Goal: Use online tool/utility: Utilize a website feature to perform a specific function

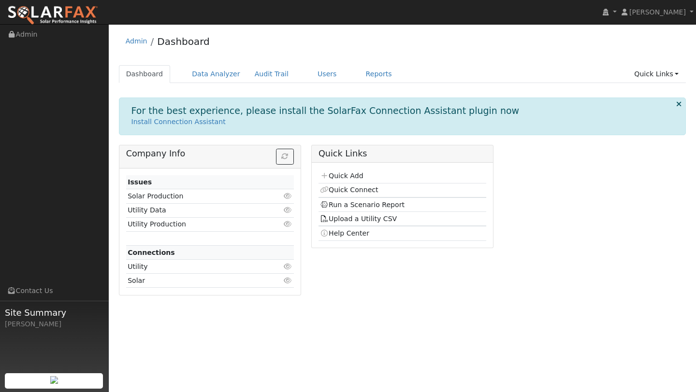
click at [397, 52] on div "Admin Dashboard" at bounding box center [402, 43] width 567 height 29
click at [310, 77] on link "Users" at bounding box center [327, 74] width 34 height 18
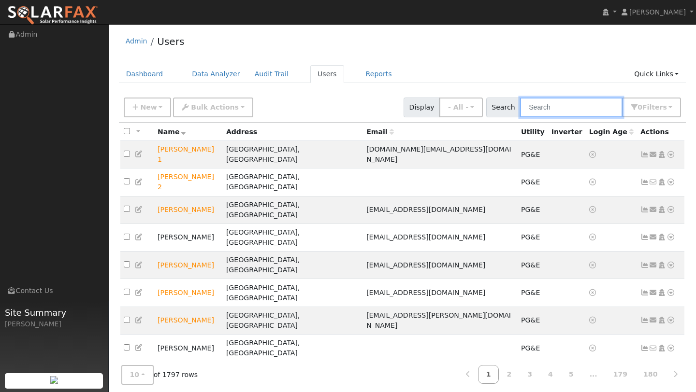
click at [568, 109] on input "text" at bounding box center [571, 108] width 102 height 20
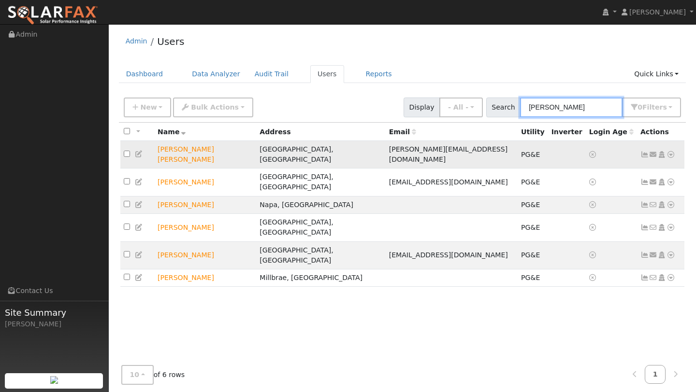
type input "carlos"
click at [668, 151] on icon at bounding box center [670, 154] width 9 height 7
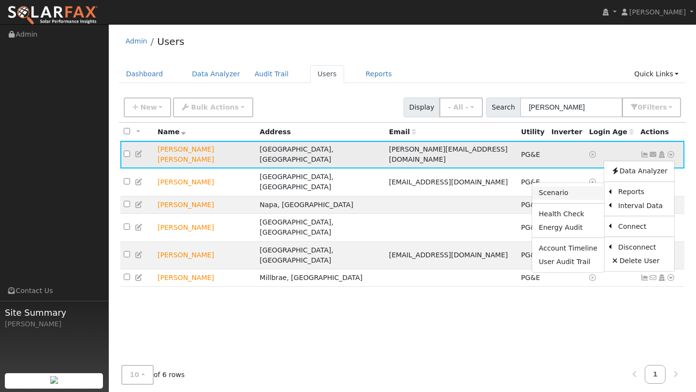
click at [596, 186] on link "Scenario" at bounding box center [568, 193] width 72 height 14
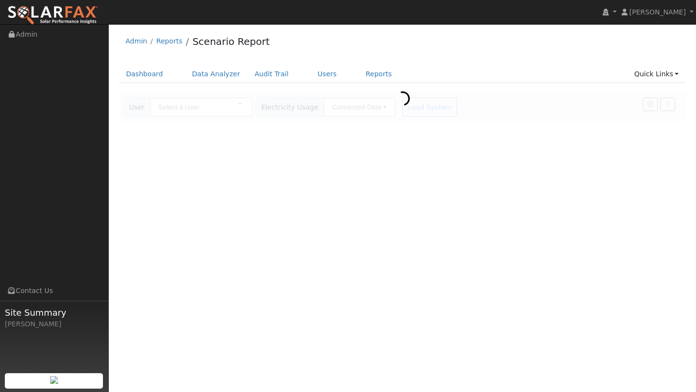
type input "[PERSON_NAME] [PERSON_NAME]"
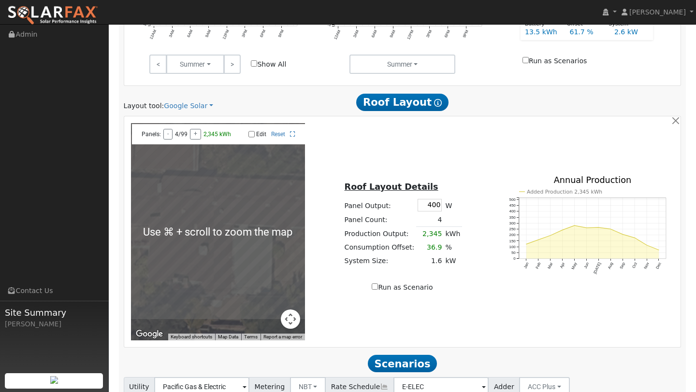
scroll to position [492, 0]
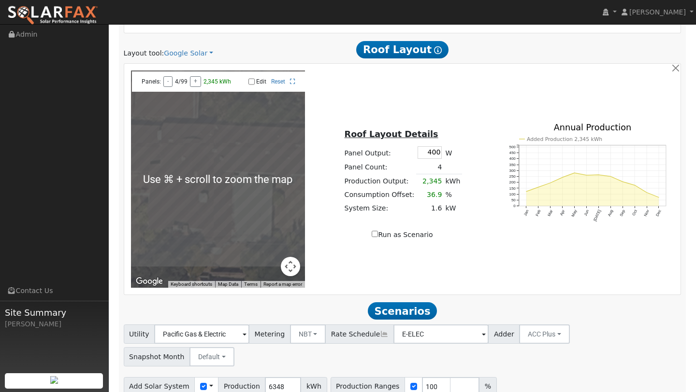
click at [297, 265] on button "Map camera controls" at bounding box center [290, 266] width 19 height 19
click at [262, 264] on button "Zoom out" at bounding box center [265, 266] width 19 height 19
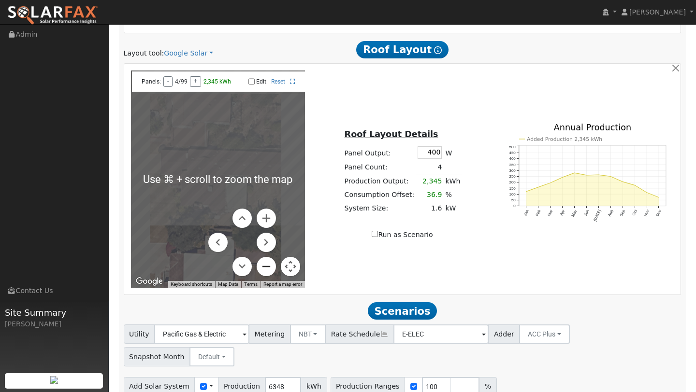
click at [262, 264] on button "Zoom out" at bounding box center [265, 266] width 19 height 19
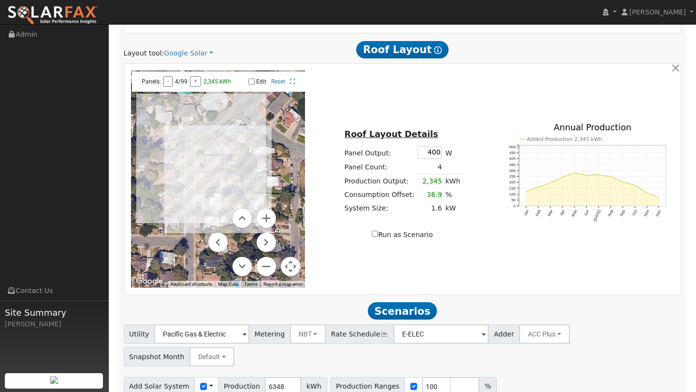
click at [295, 264] on button "Map camera controls" at bounding box center [290, 266] width 19 height 19
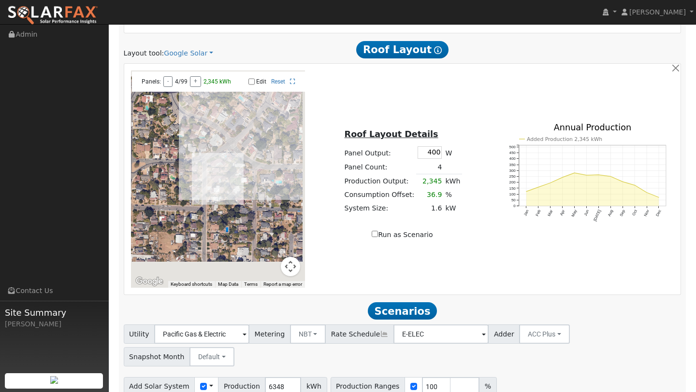
scroll to position [513, 0]
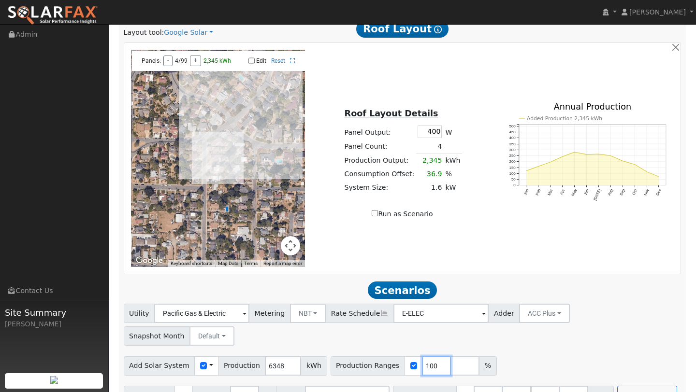
click at [424, 356] on input "100" at bounding box center [436, 365] width 29 height 19
type input "129"
click at [620, 386] on button "Run Scenarios" at bounding box center [646, 395] width 59 height 19
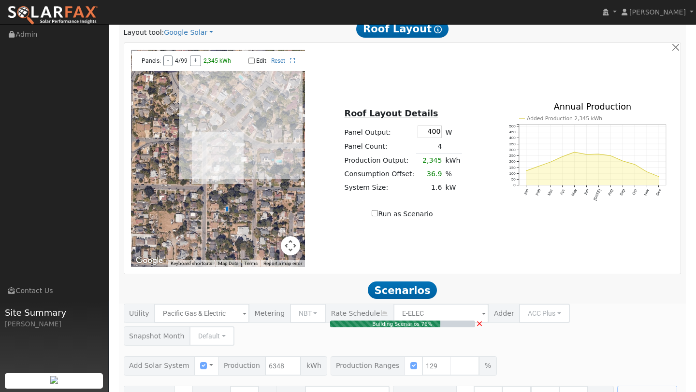
type input "5.5"
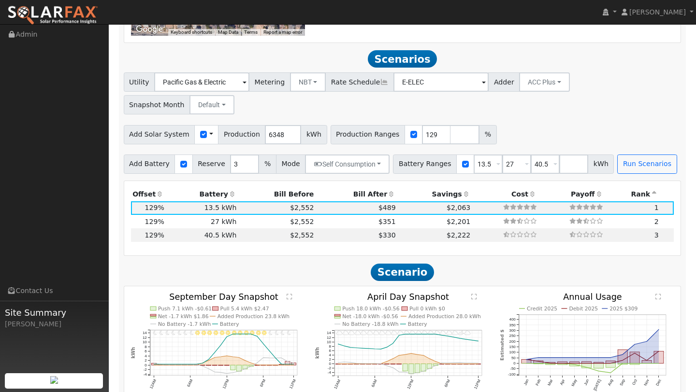
scroll to position [745, 0]
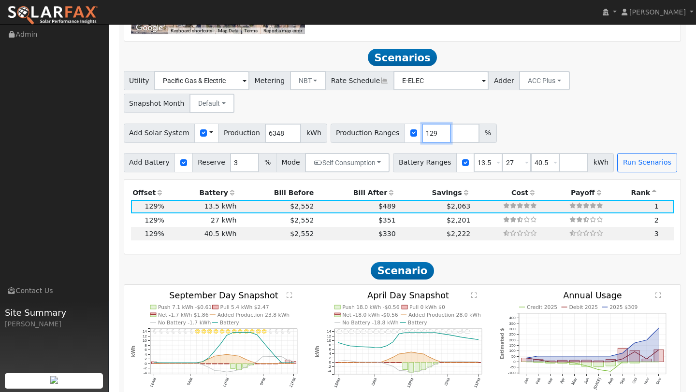
click at [423, 124] on input "129" at bounding box center [436, 133] width 29 height 19
type input "174"
click at [530, 120] on div "Add Solar System Use CSV Data Production 6348 kWh Production Ranges 174 %" at bounding box center [402, 131] width 561 height 23
click at [627, 153] on button "Run Scenarios" at bounding box center [646, 162] width 59 height 19
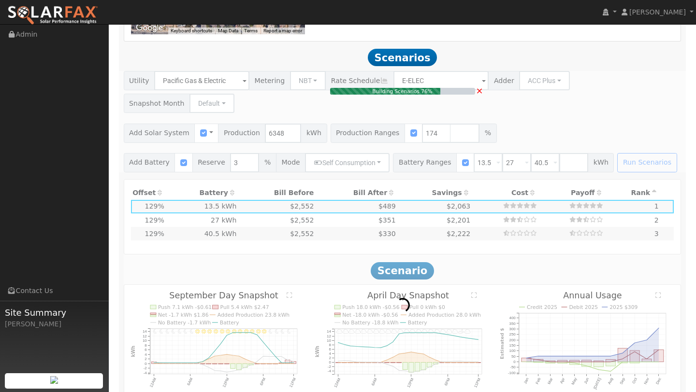
type input "7.4"
type input "$25,774"
type input "$12,592"
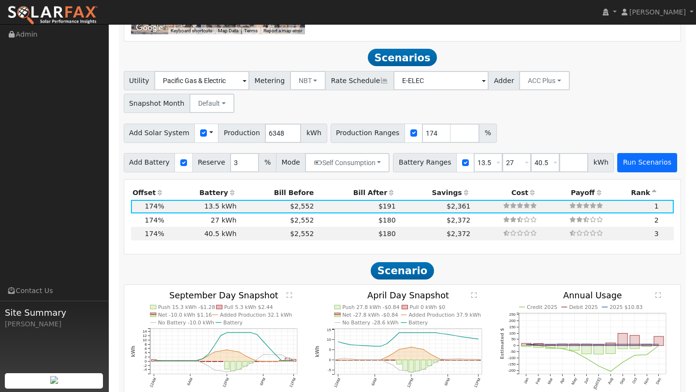
scroll to position [765, 0]
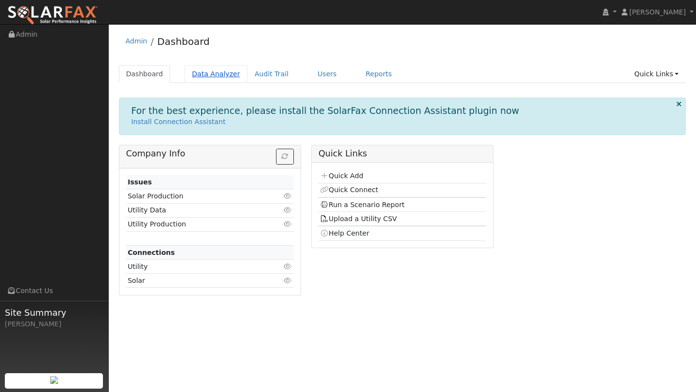
click at [221, 69] on link "Data Analyzer" at bounding box center [216, 74] width 63 height 18
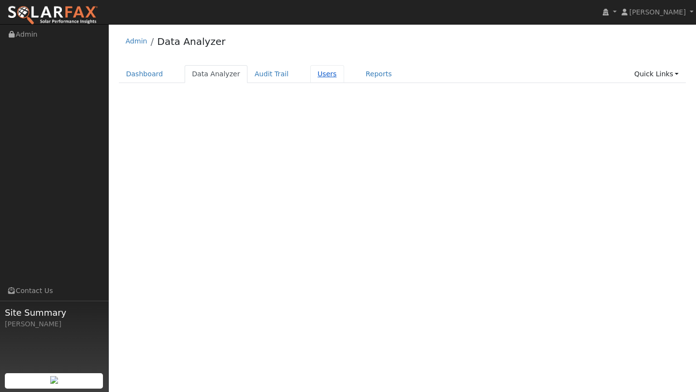
click at [314, 77] on link "Users" at bounding box center [327, 74] width 34 height 18
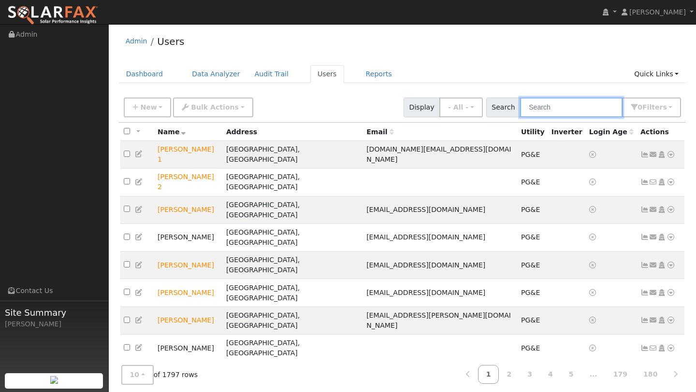
click at [540, 108] on input "text" at bounding box center [571, 108] width 102 height 20
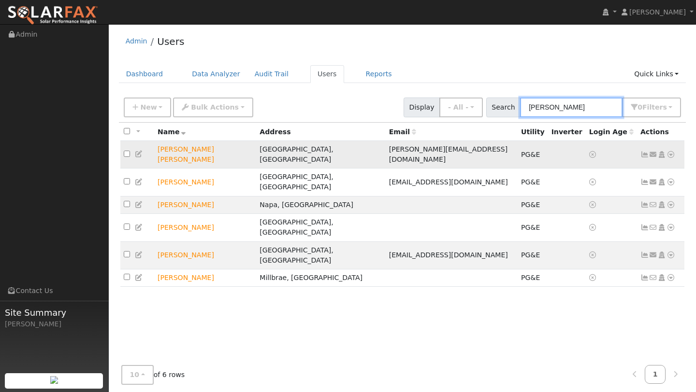
type input "carlos"
click at [670, 151] on icon at bounding box center [670, 154] width 9 height 7
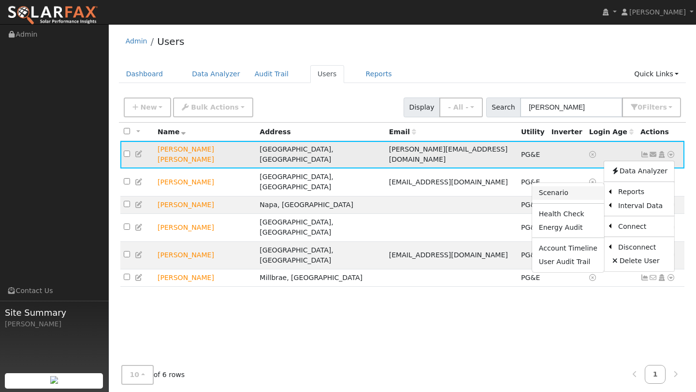
click at [571, 191] on link "Scenario" at bounding box center [568, 193] width 72 height 14
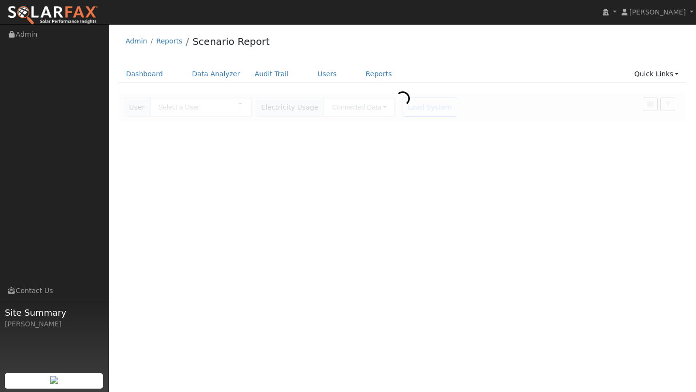
type input "[PERSON_NAME] [PERSON_NAME]"
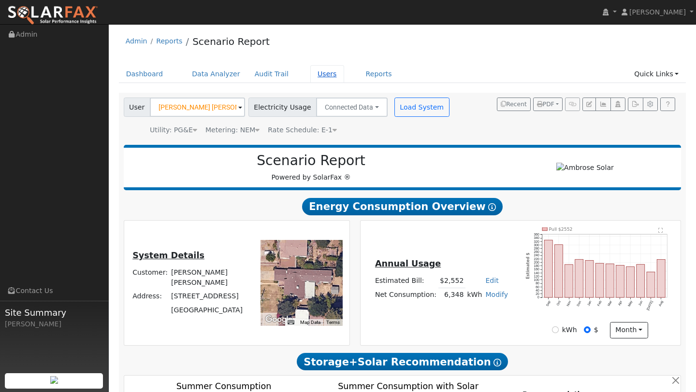
click at [310, 65] on link "Users" at bounding box center [327, 74] width 34 height 18
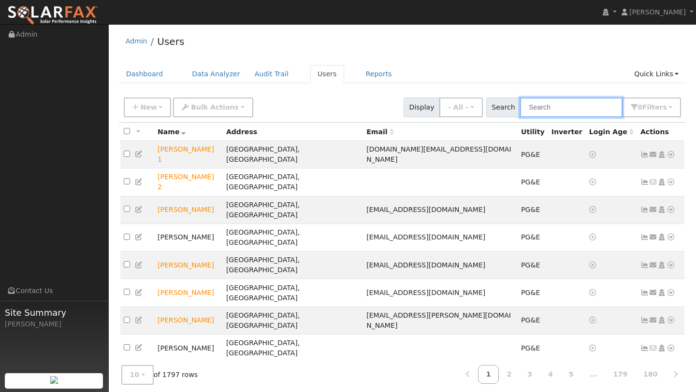
click at [573, 107] on input "text" at bounding box center [571, 108] width 102 height 20
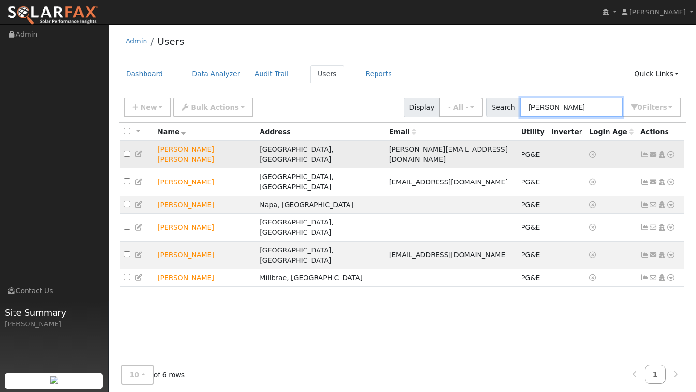
type input "carlos"
click at [670, 151] on icon at bounding box center [670, 154] width 9 height 7
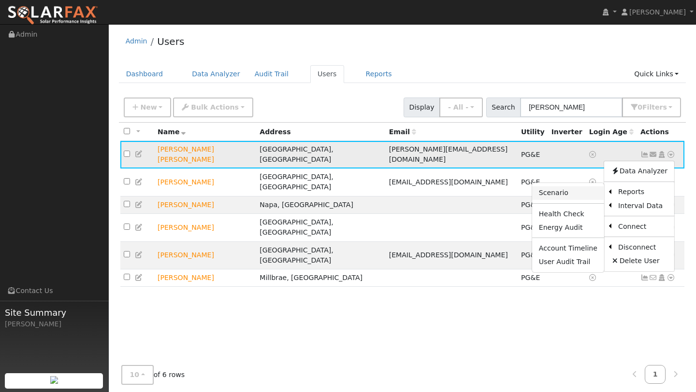
click at [590, 186] on link "Scenario" at bounding box center [568, 193] width 72 height 14
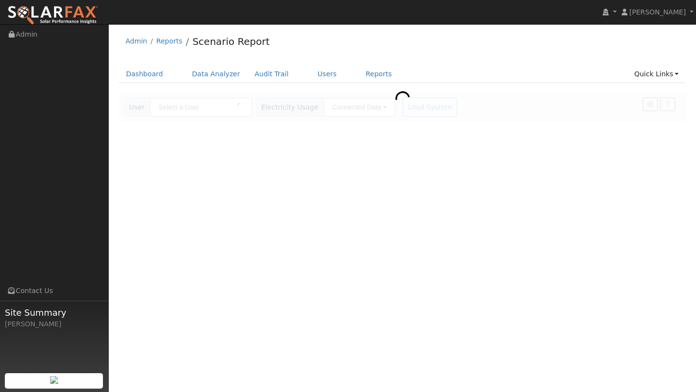
type input "[PERSON_NAME] [PERSON_NAME]"
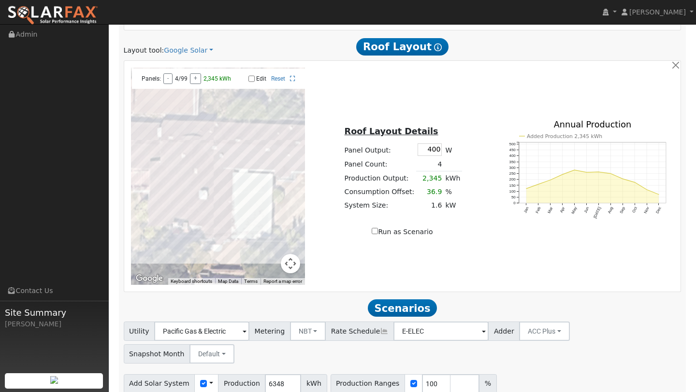
scroll to position [513, 0]
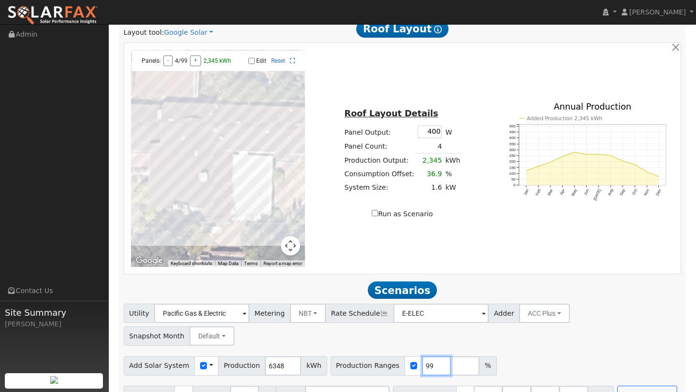
click at [428, 356] on input "99" at bounding box center [436, 365] width 29 height 19
type input "9"
type input "129"
click at [520, 353] on div "Add Solar System Use CSV Data Production 6348 kWh Production Ranges 129 %" at bounding box center [402, 364] width 561 height 23
click at [625, 386] on button "Run Scenarios" at bounding box center [646, 395] width 59 height 19
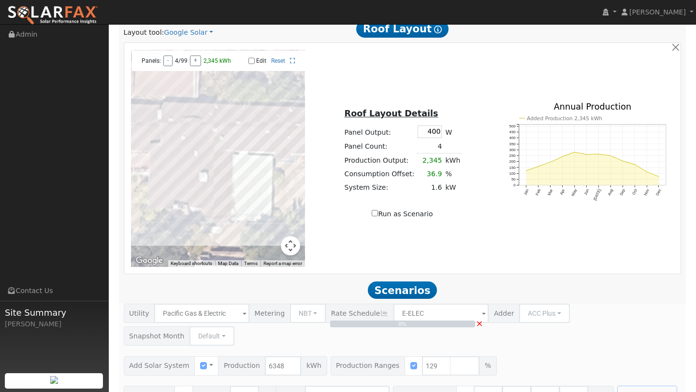
click at [289, 255] on div at bounding box center [218, 158] width 174 height 217
click at [287, 250] on button "Map camera controls" at bounding box center [290, 245] width 19 height 19
click at [263, 247] on button "Zoom out" at bounding box center [265, 245] width 19 height 19
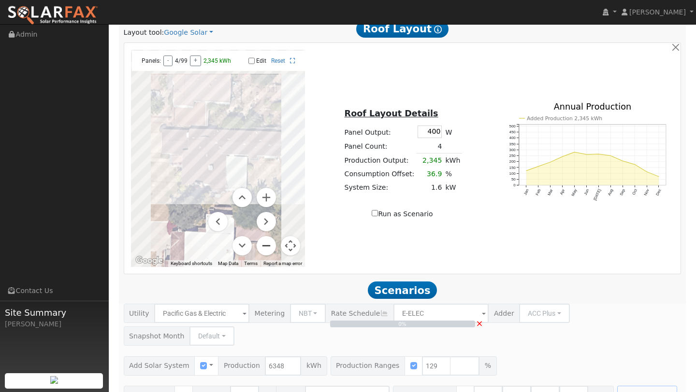
click at [263, 247] on button "Zoom out" at bounding box center [265, 245] width 19 height 19
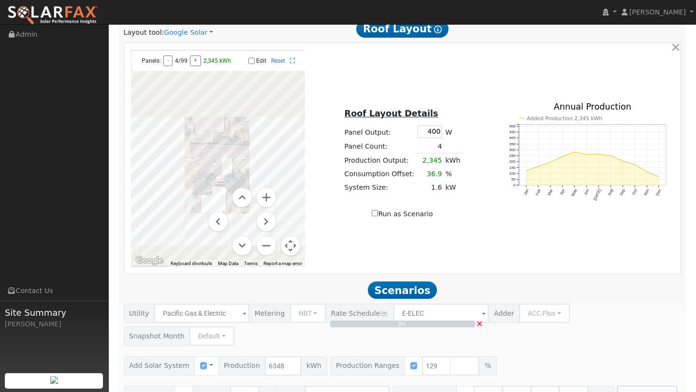
click at [283, 247] on button "Map camera controls" at bounding box center [290, 245] width 19 height 19
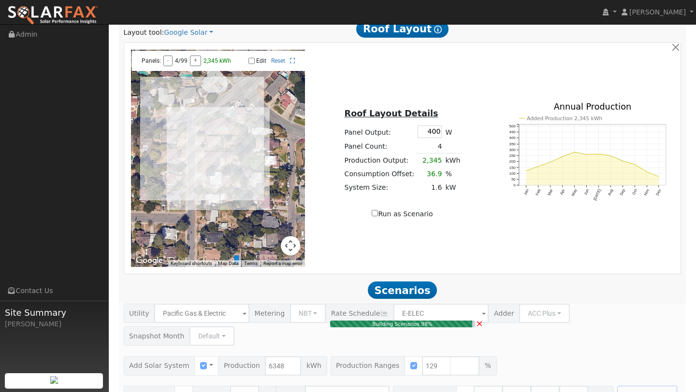
type input "5.5"
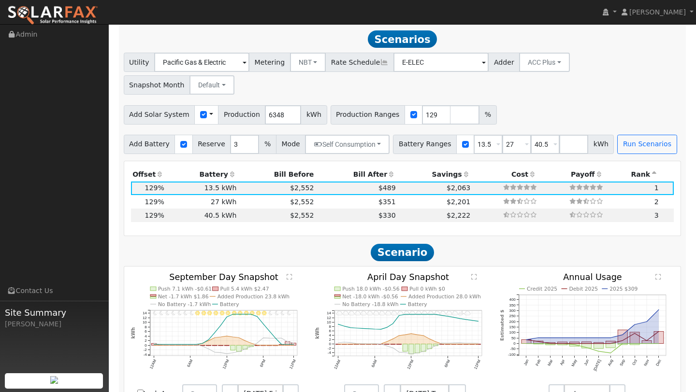
scroll to position [765, 0]
